Goal: Transaction & Acquisition: Purchase product/service

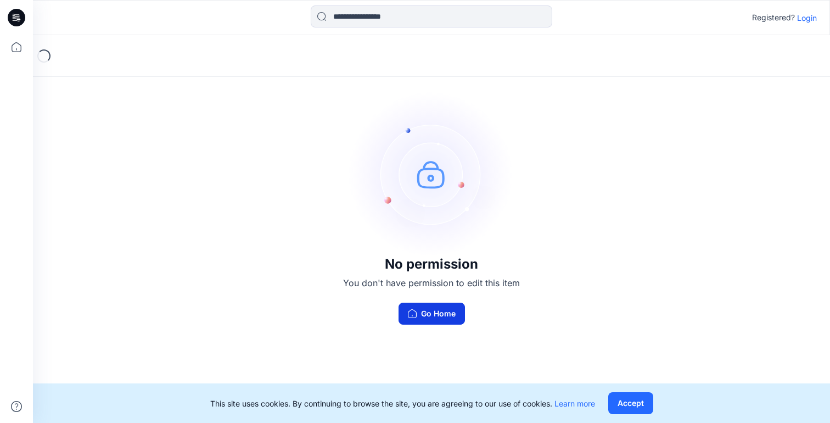
click at [443, 314] on button "Go Home" at bounding box center [432, 314] width 66 height 22
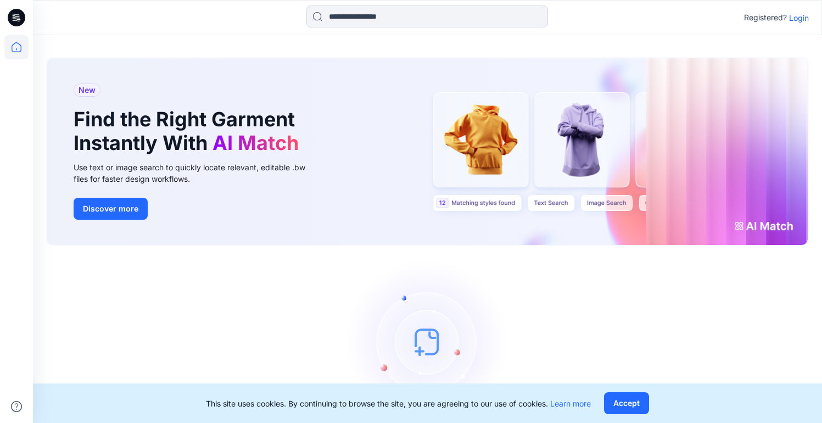
click at [798, 20] on p "Login" at bounding box center [799, 18] width 20 height 12
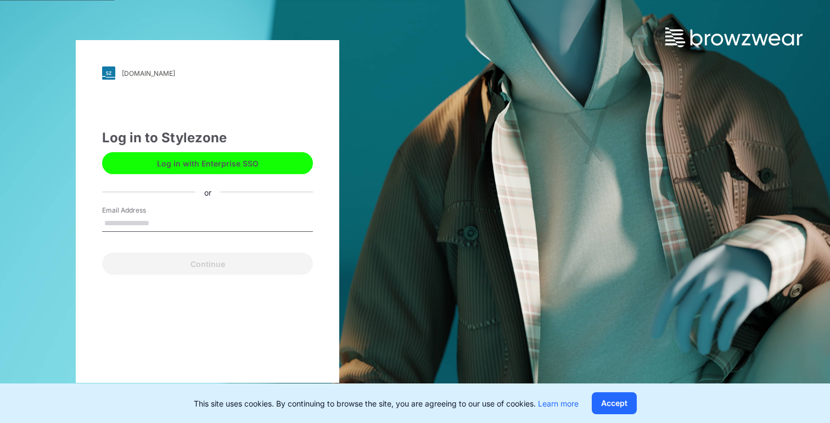
click at [227, 215] on input "Email Address" at bounding box center [207, 223] width 211 height 16
type input "**********"
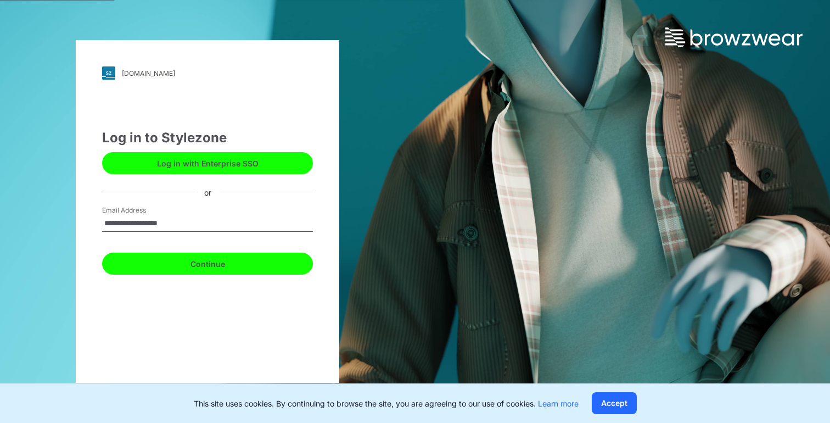
click at [217, 270] on button "Continue" at bounding box center [207, 264] width 211 height 22
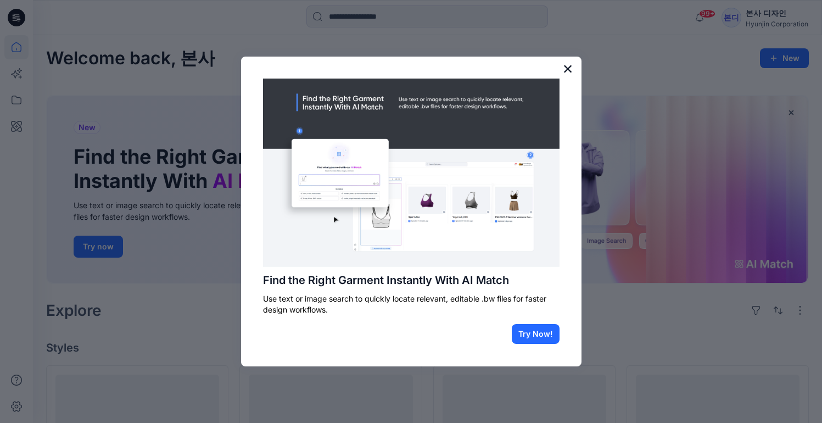
click at [566, 70] on button "×" at bounding box center [568, 69] width 10 height 18
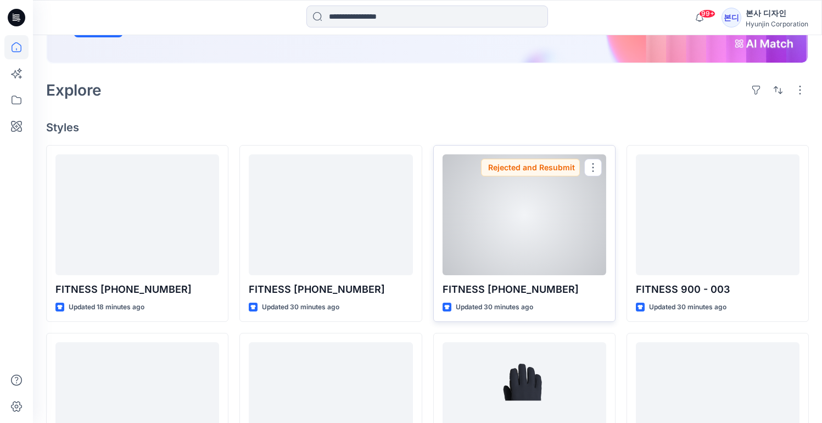
scroll to position [226, 0]
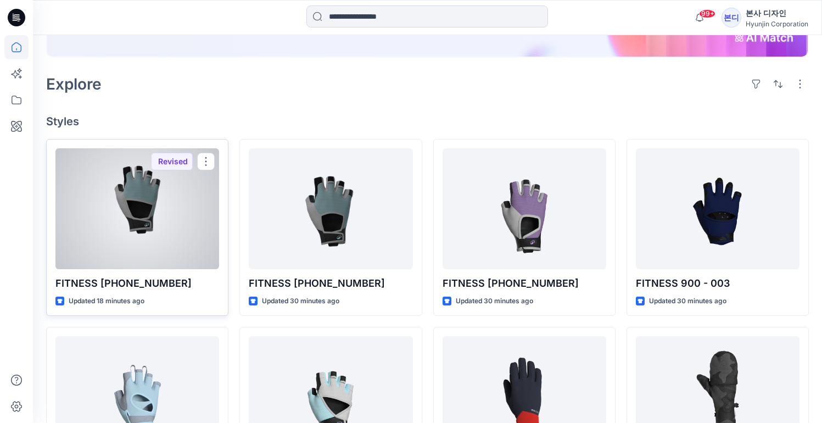
click at [171, 236] on div at bounding box center [137, 208] width 164 height 121
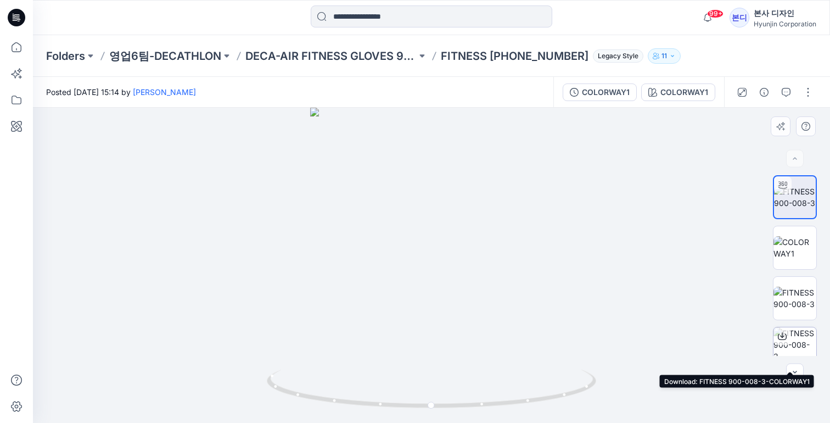
click at [794, 347] on img at bounding box center [795, 348] width 43 height 43
click at [799, 377] on button "button" at bounding box center [795, 373] width 18 height 18
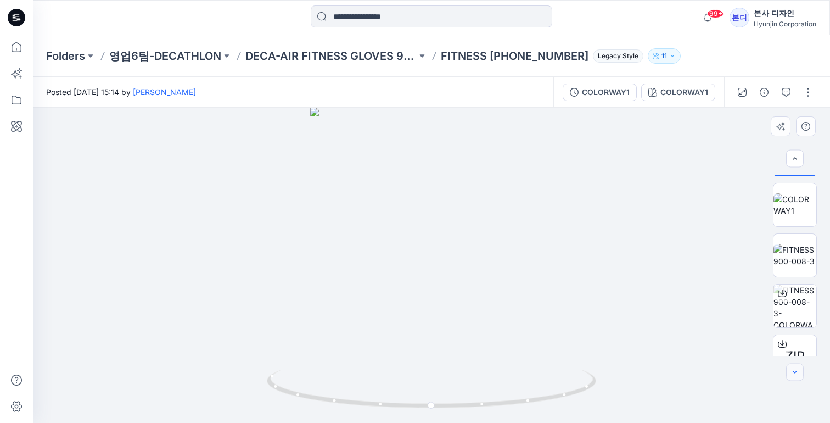
click at [795, 372] on icon "button" at bounding box center [795, 372] width 4 height 2
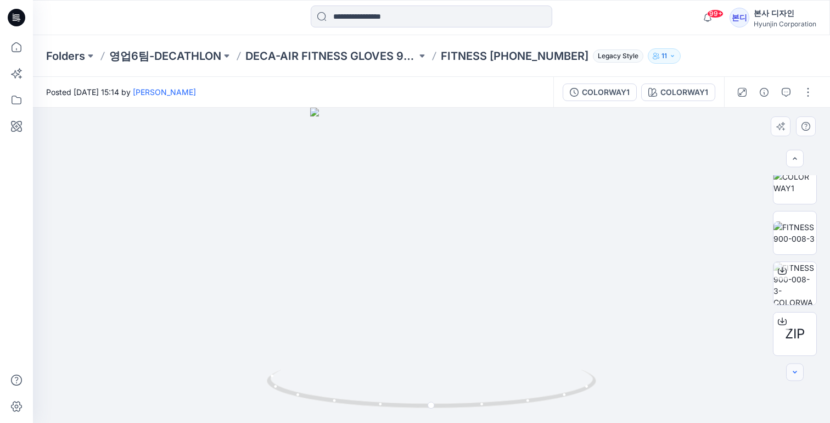
click at [795, 372] on div at bounding box center [795, 373] width 18 height 18
click at [786, 333] on span "ZIP" at bounding box center [795, 334] width 20 height 20
